Goal: Information Seeking & Learning: Learn about a topic

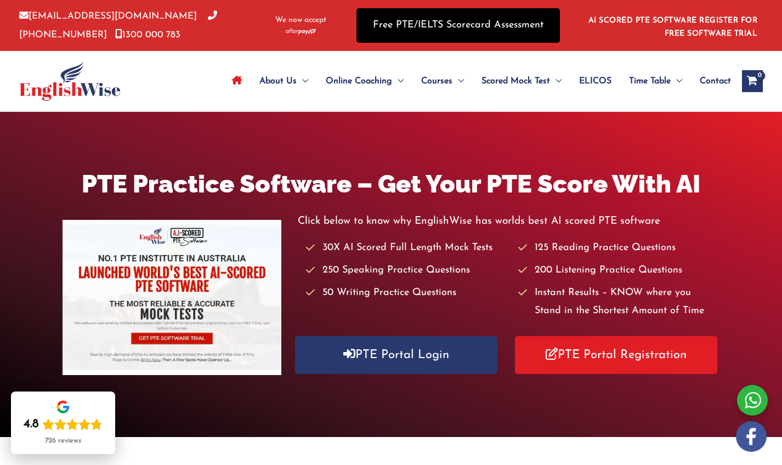
click at [514, 28] on link "Free PTE/IELTS Scorecard Assessment" at bounding box center [457, 25] width 203 height 35
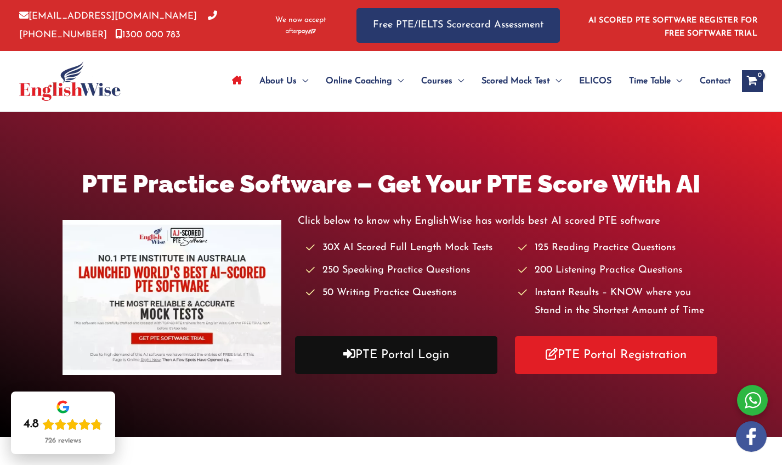
click at [377, 366] on link "PTE Portal Login" at bounding box center [396, 355] width 202 height 38
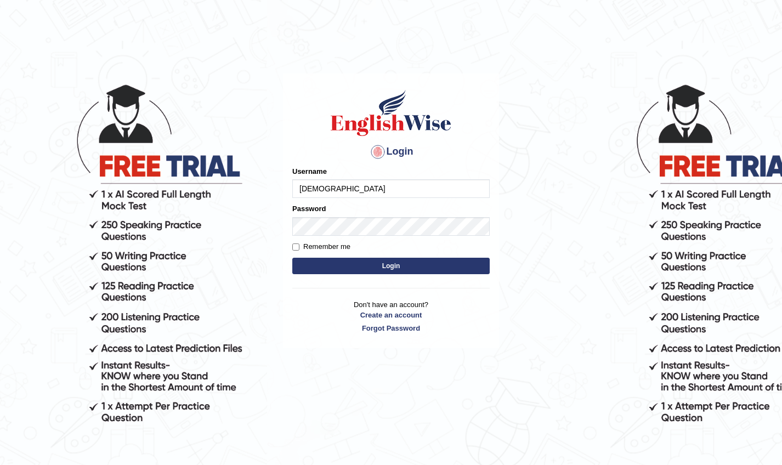
type input "Surajsah"
click at [391, 265] on button "Login" at bounding box center [390, 266] width 197 height 16
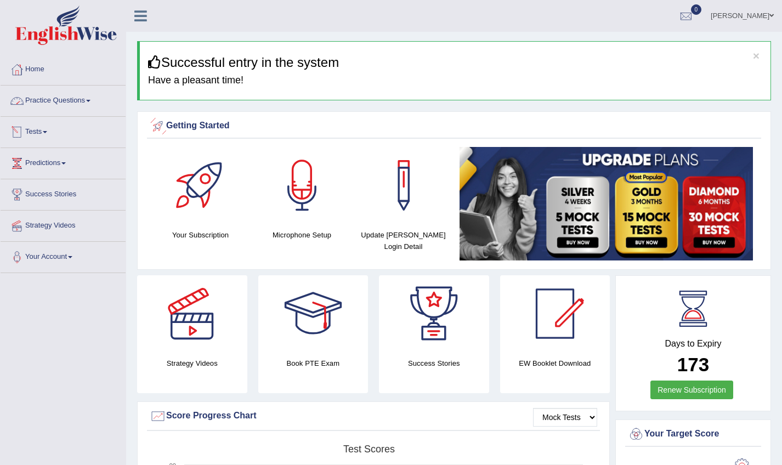
click at [90, 105] on link "Practice Questions" at bounding box center [63, 98] width 125 height 27
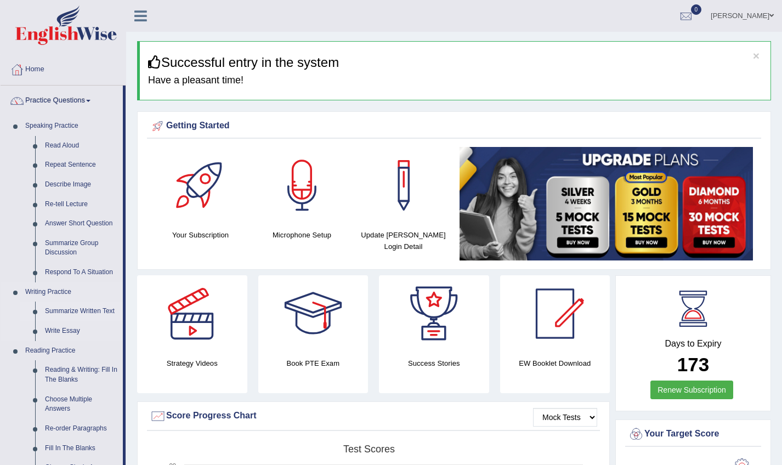
click at [99, 305] on link "Summarize Written Text" at bounding box center [81, 311] width 83 height 20
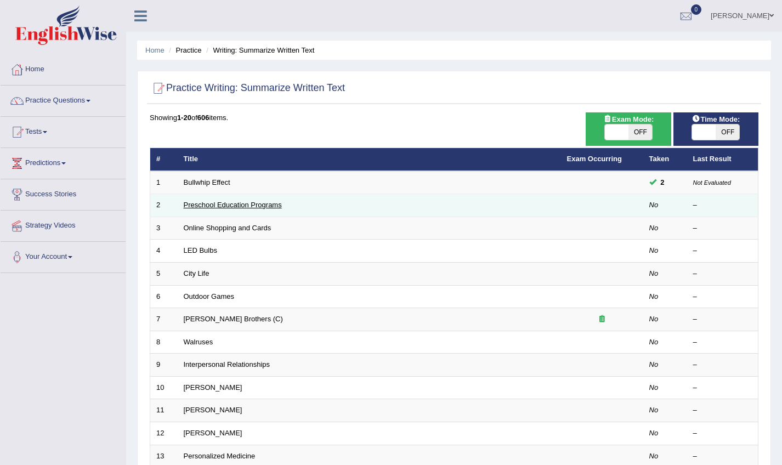
click at [225, 203] on link "Preschool Education Programs" at bounding box center [233, 205] width 98 height 8
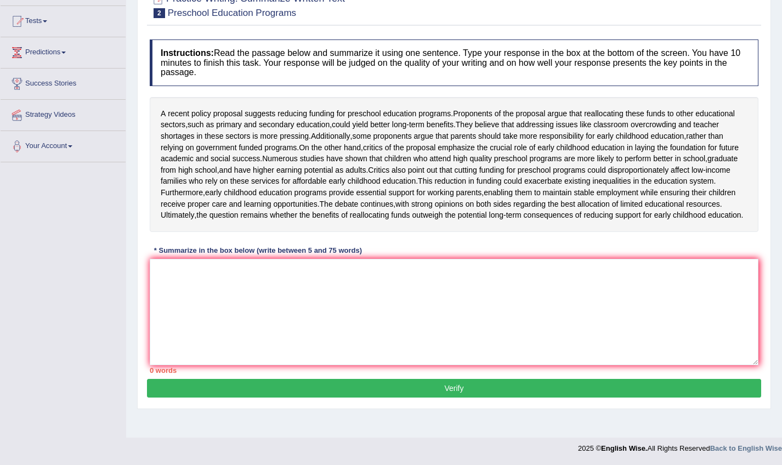
scroll to position [130, 0]
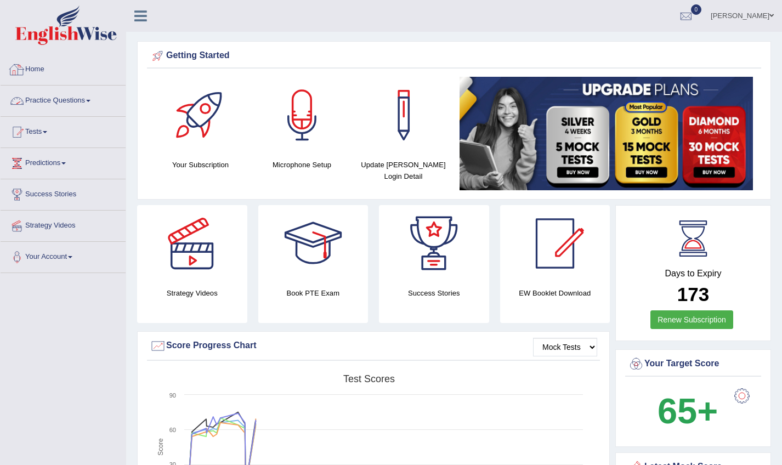
click at [55, 102] on link "Practice Questions" at bounding box center [63, 98] width 125 height 27
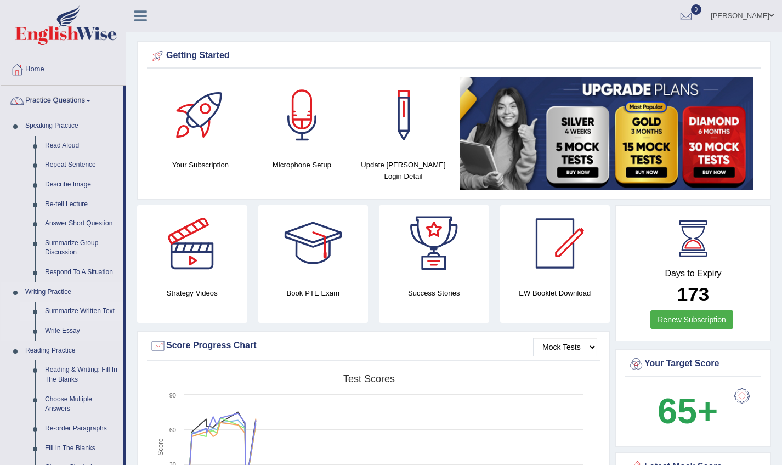
click at [80, 309] on link "Summarize Written Text" at bounding box center [81, 311] width 83 height 20
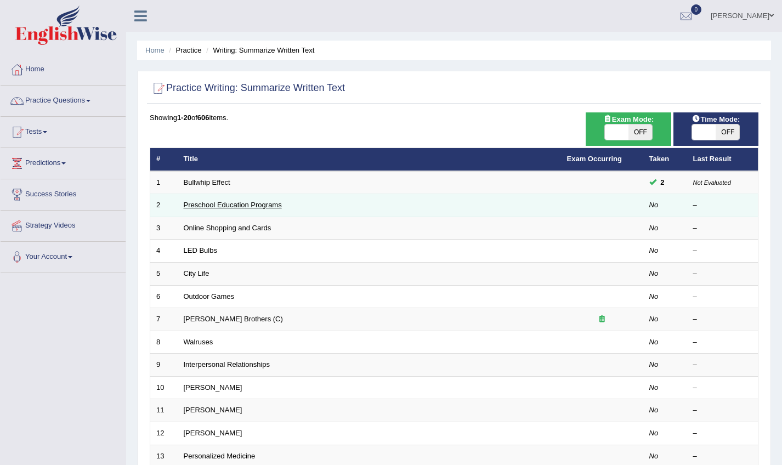
click at [222, 206] on link "Preschool Education Programs" at bounding box center [233, 205] width 98 height 8
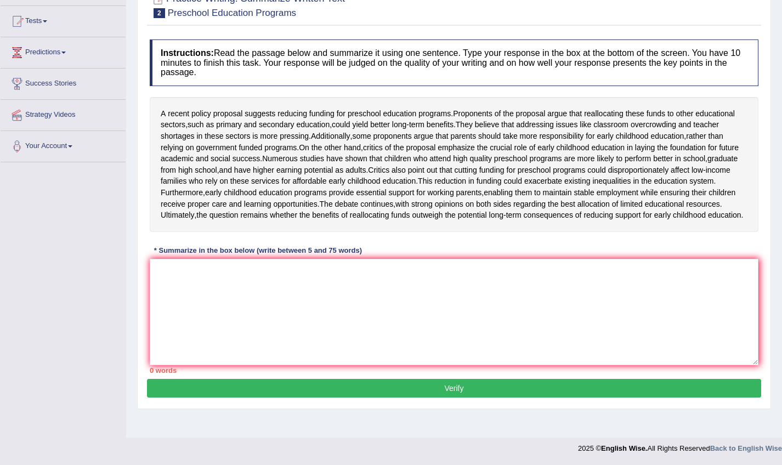
scroll to position [130, 0]
click at [206, 296] on textarea at bounding box center [454, 312] width 608 height 106
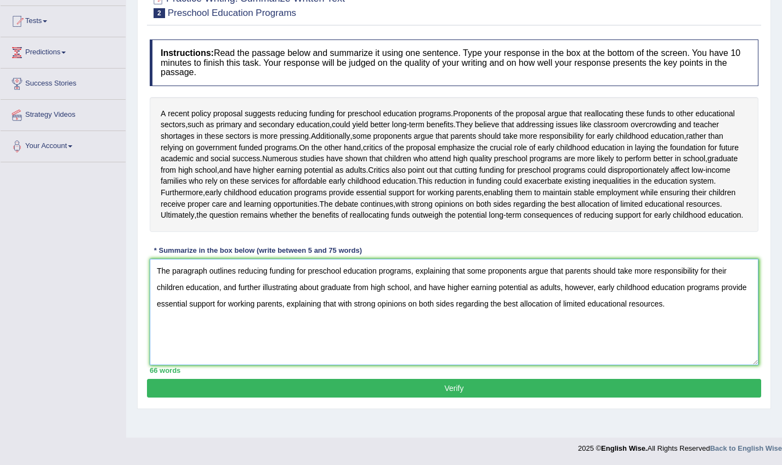
scroll to position [130, 0]
type textarea "The paragraph outlines reducing funding for preschool education programs, expla…"
click at [235, 397] on button "Verify" at bounding box center [454, 388] width 614 height 19
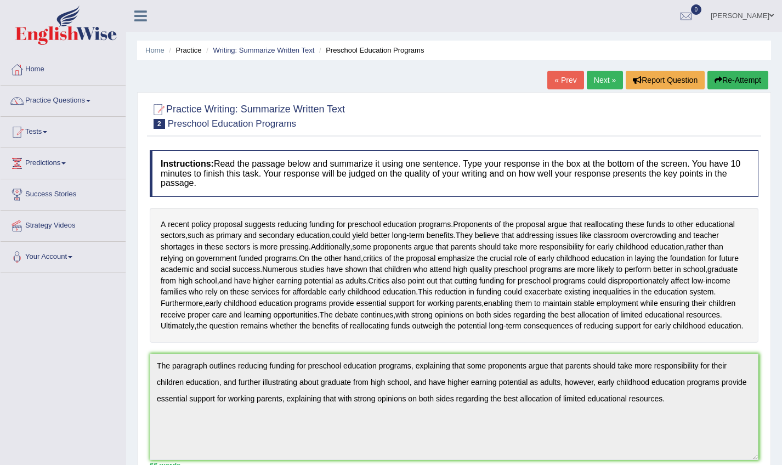
scroll to position [0, 0]
click at [78, 99] on link "Practice Questions" at bounding box center [63, 98] width 125 height 27
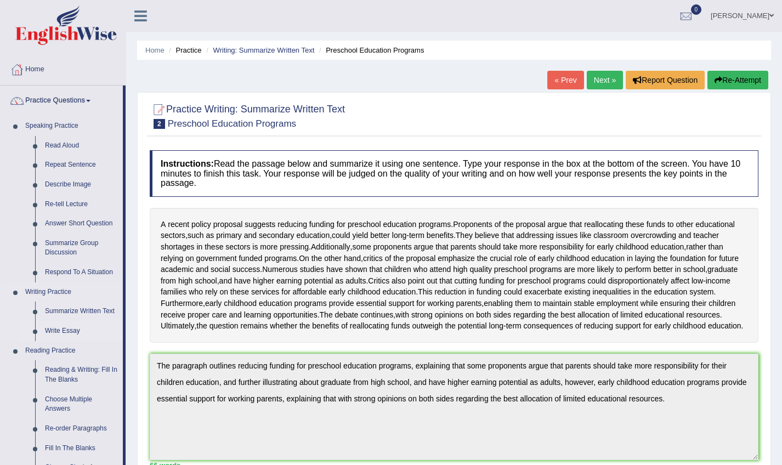
click at [71, 329] on link "Write Essay" at bounding box center [81, 331] width 83 height 20
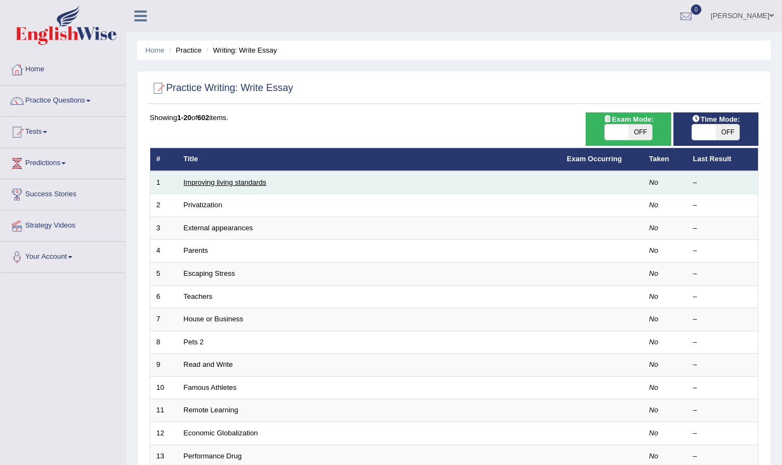
click at [207, 183] on link "Improving living standards" at bounding box center [225, 182] width 83 height 8
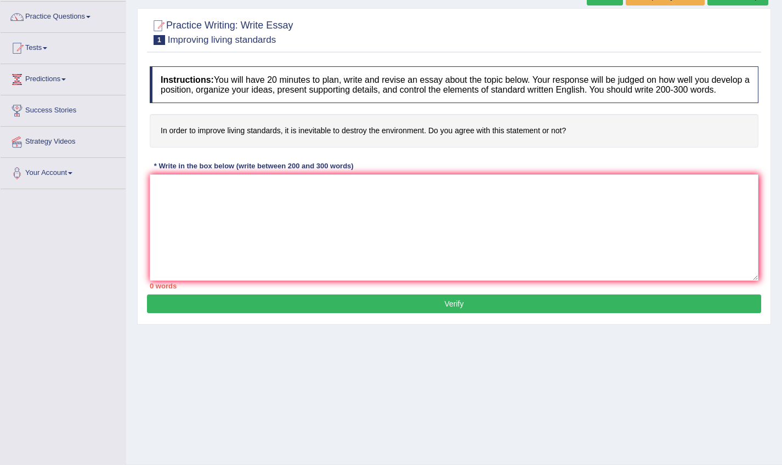
scroll to position [87, 0]
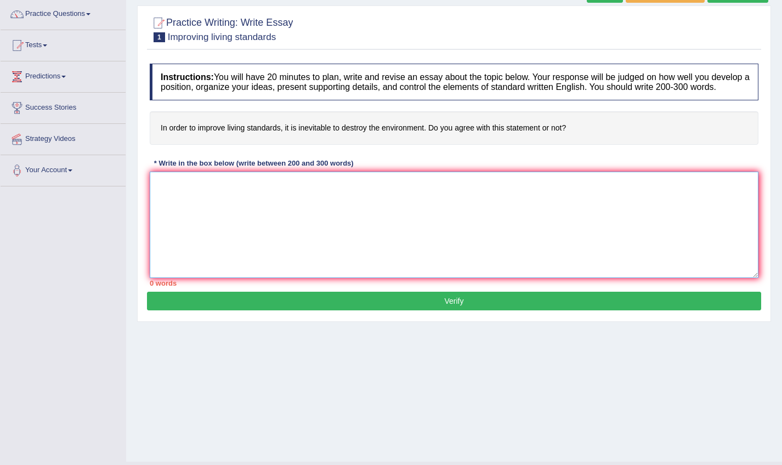
click at [244, 223] on textarea at bounding box center [454, 225] width 608 height 106
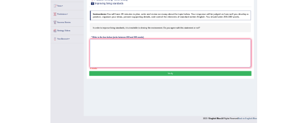
scroll to position [111, 0]
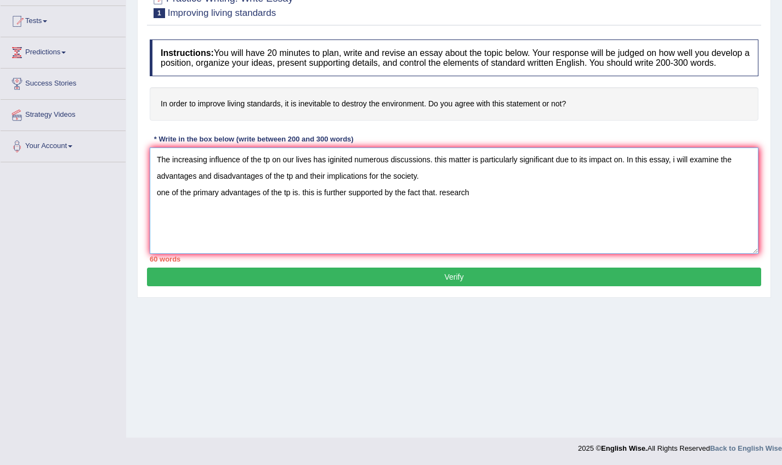
type textarea "The increasing influence of the tp on our lives has iginited numerous discussio…"
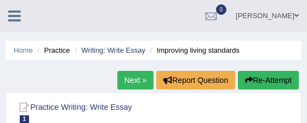
scroll to position [0, 0]
